Goal: Check status

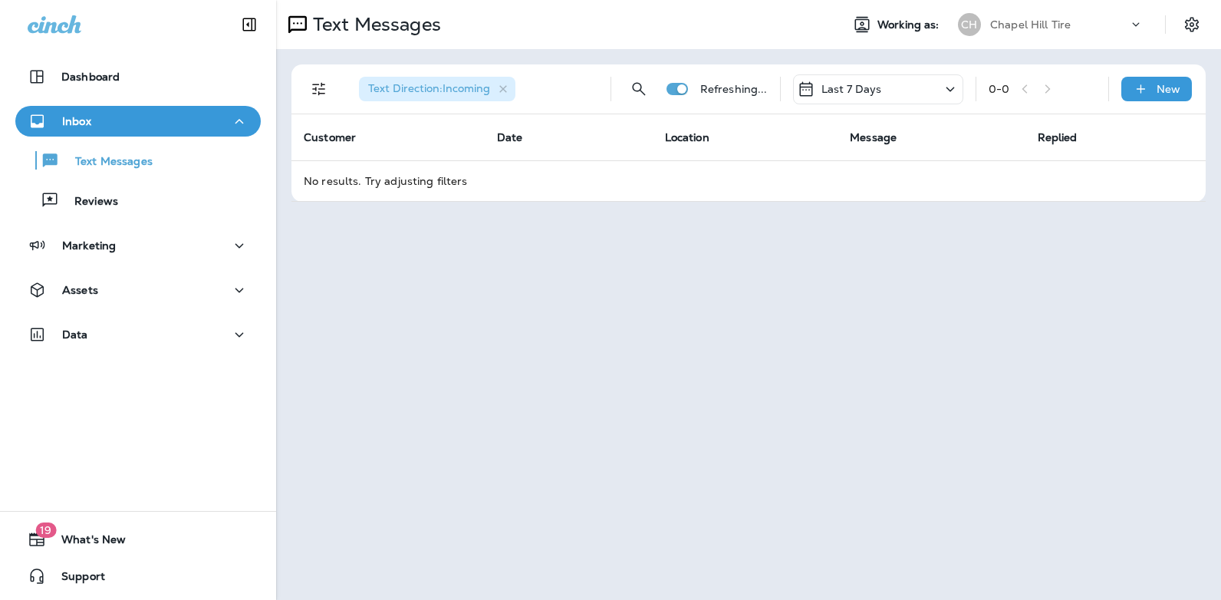
click at [951, 84] on icon at bounding box center [950, 89] width 18 height 19
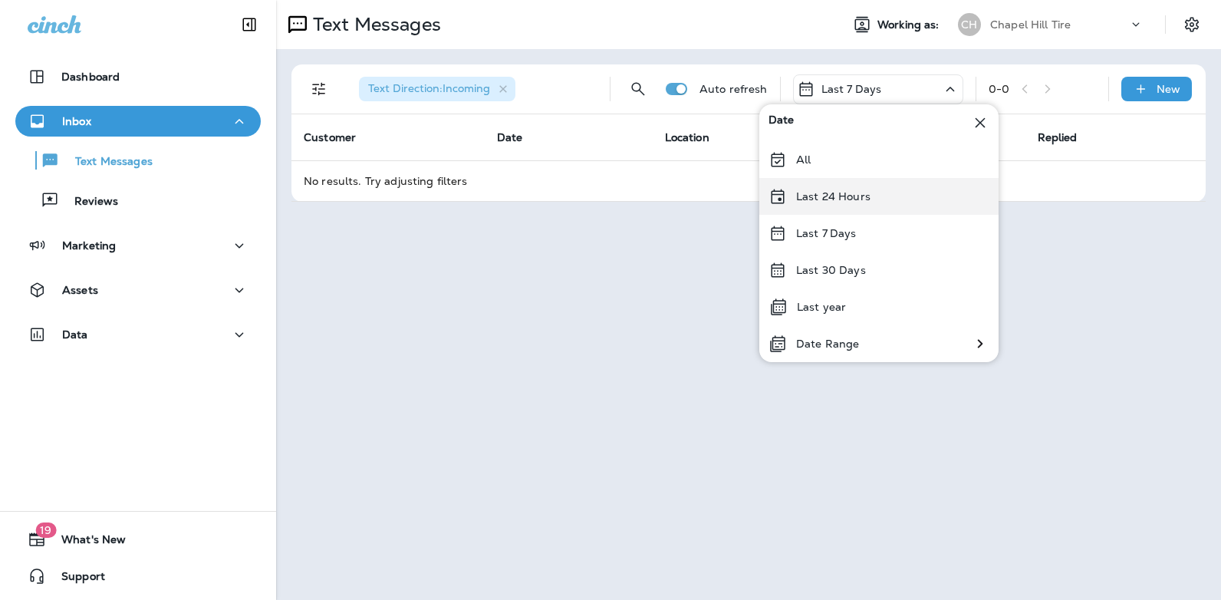
click at [889, 199] on div "Last 24 Hours" at bounding box center [878, 196] width 239 height 37
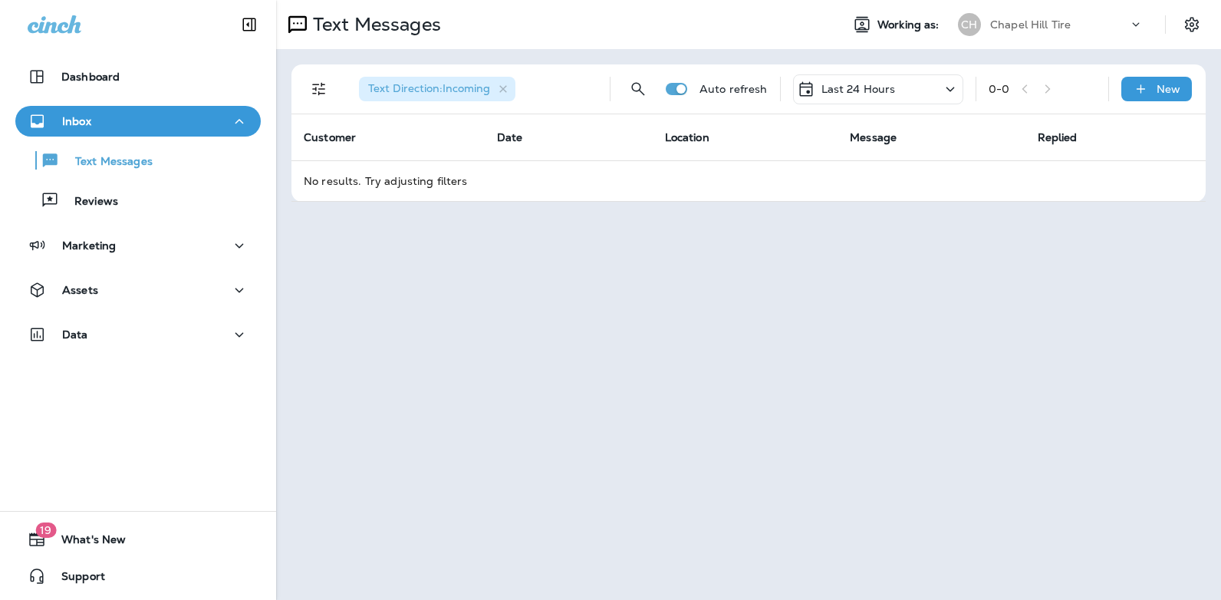
click at [954, 84] on icon at bounding box center [950, 89] width 18 height 19
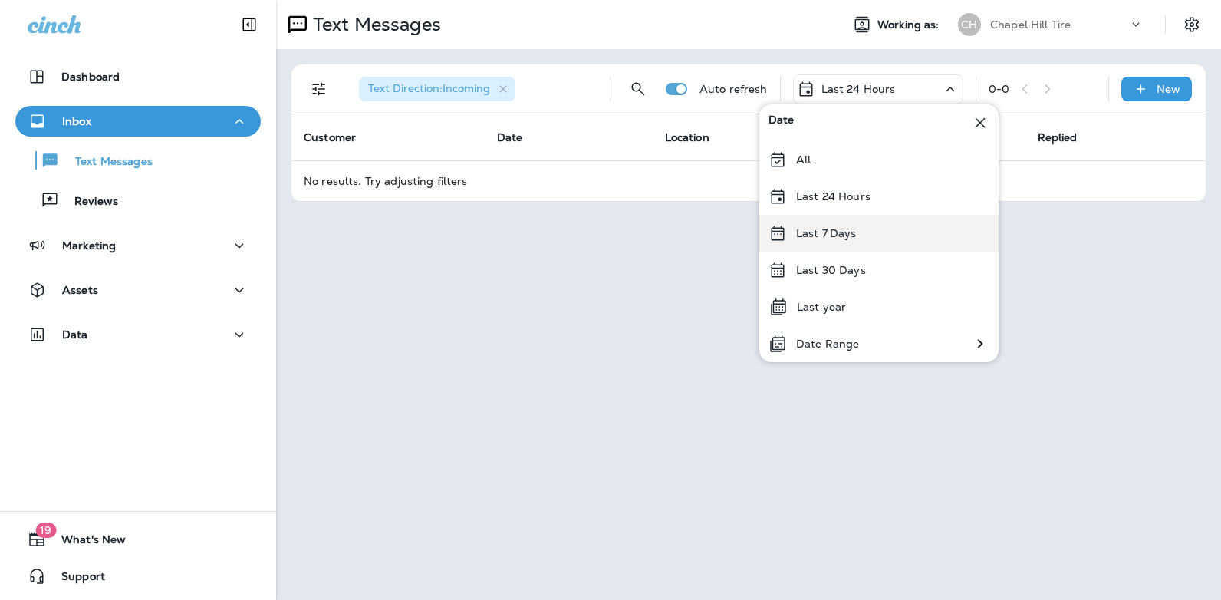
click at [869, 229] on div "Last 7 Days" at bounding box center [878, 233] width 239 height 37
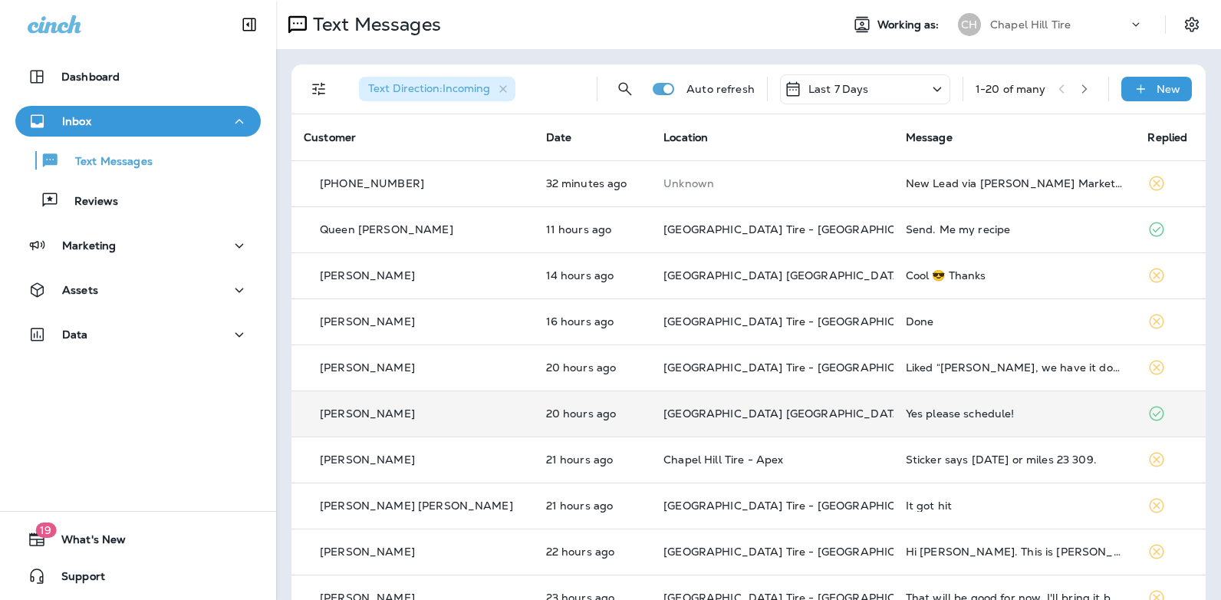
click at [958, 409] on div "Yes please schedule!" at bounding box center [1015, 413] width 218 height 12
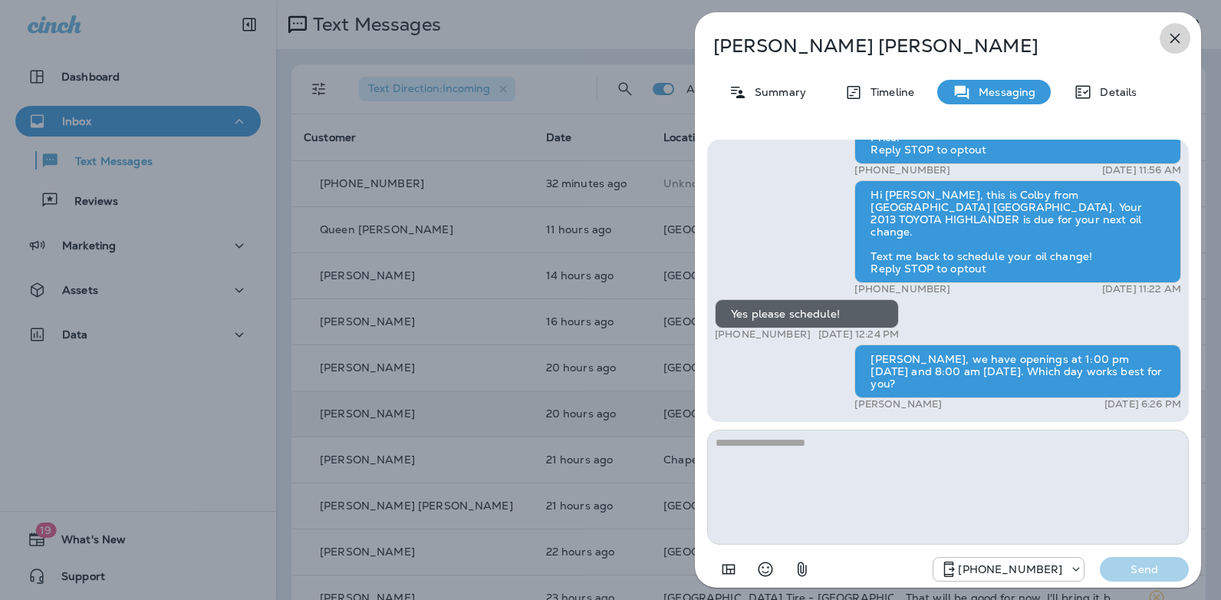
click at [1178, 40] on icon "button" at bounding box center [1174, 38] width 18 height 18
